Goal: Use online tool/utility: Utilize a website feature to perform a specific function

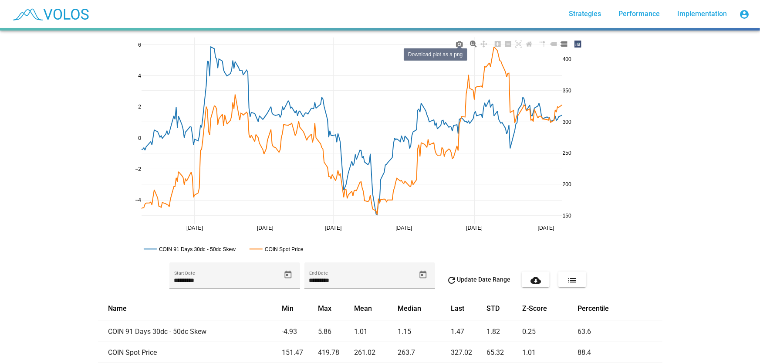
click at [456, 46] on icon at bounding box center [459, 44] width 7 height 7
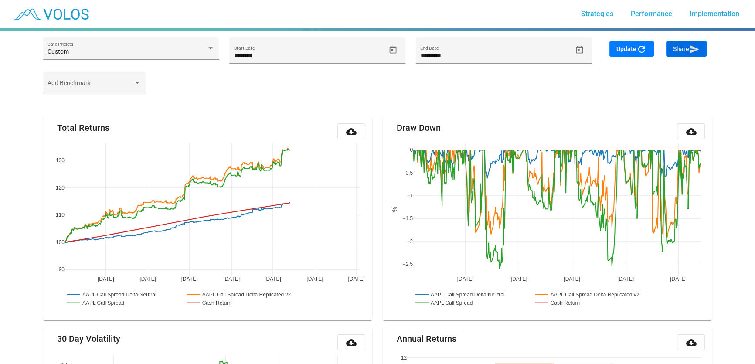
drag, startPoint x: 362, startPoint y: 277, endPoint x: 291, endPoint y: 250, distance: 75.6
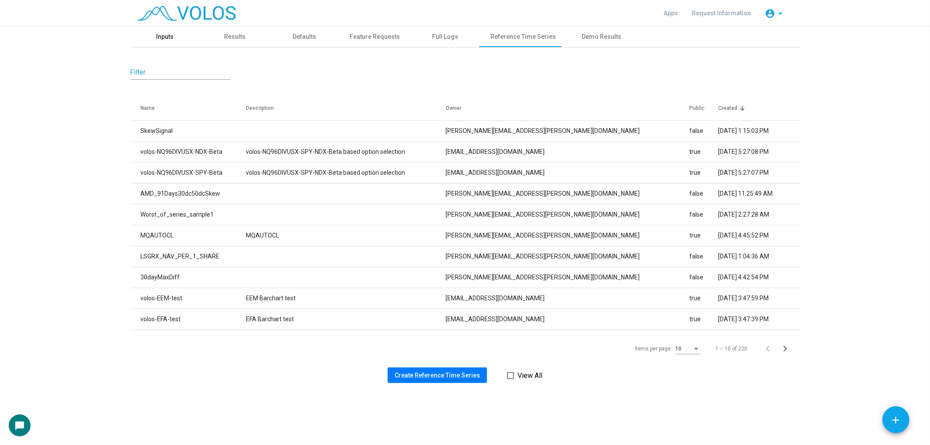
click at [166, 35] on div "Inputs" at bounding box center [164, 36] width 17 height 9
